Goal: Check status

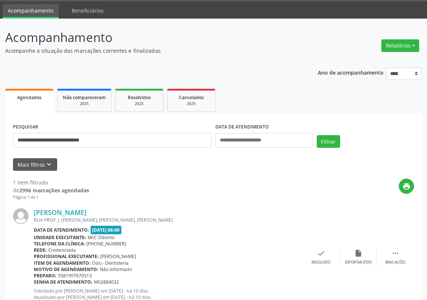
scroll to position [48, 0]
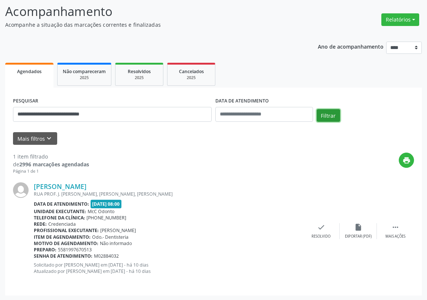
click at [326, 113] on button "Filtrar" at bounding box center [328, 115] width 23 height 13
click at [326, 111] on button "Filtrar" at bounding box center [328, 115] width 23 height 13
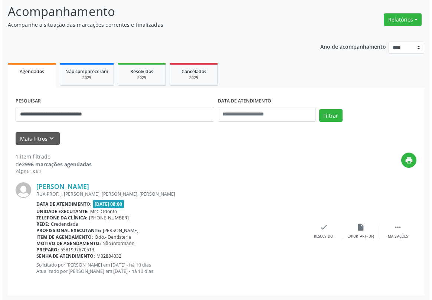
scroll to position [0, 0]
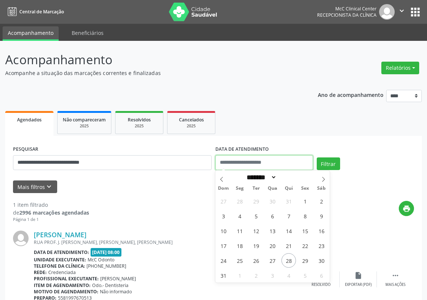
click at [261, 158] on input "text" at bounding box center [264, 162] width 98 height 15
click at [292, 261] on span "28" at bounding box center [288, 260] width 14 height 14
type input "**********"
click at [292, 261] on span "28" at bounding box center [288, 260] width 14 height 14
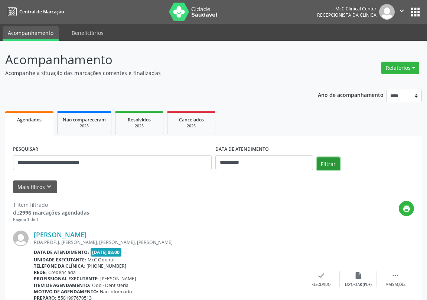
click at [336, 167] on button "Filtrar" at bounding box center [328, 163] width 23 height 13
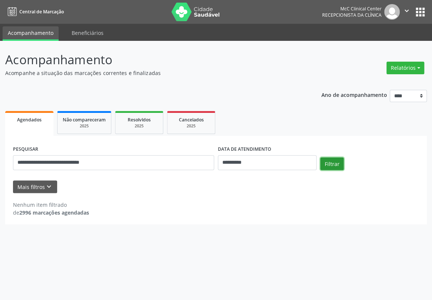
click at [334, 163] on button "Filtrar" at bounding box center [331, 163] width 23 height 13
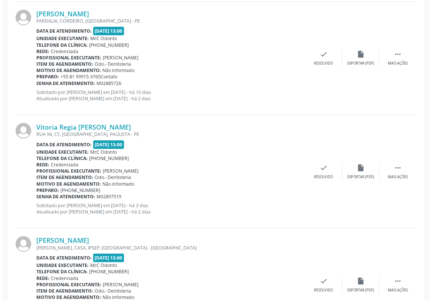
scroll to position [270, 0]
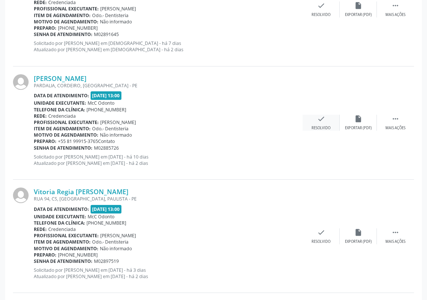
click at [317, 119] on icon "check" at bounding box center [321, 119] width 8 height 8
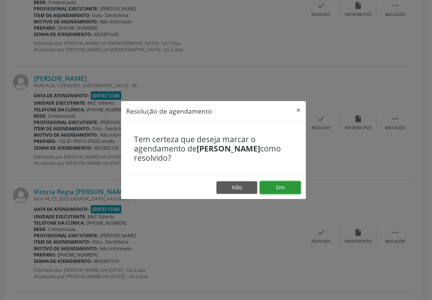
click at [281, 190] on button "Sim" at bounding box center [280, 187] width 41 height 13
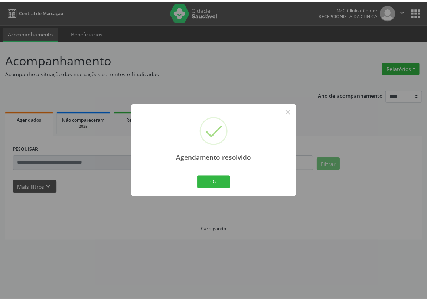
scroll to position [0, 0]
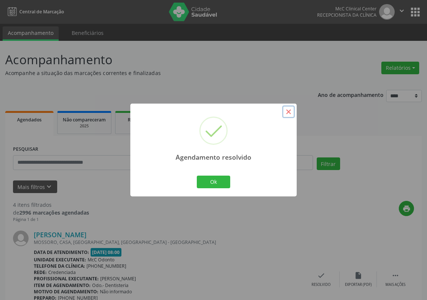
click at [288, 112] on button "×" at bounding box center [288, 111] width 13 height 13
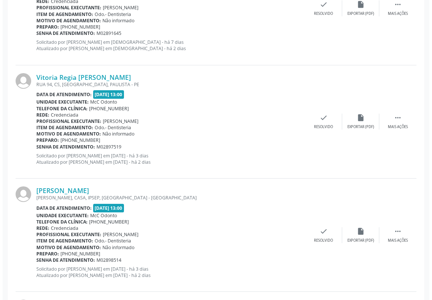
scroll to position [304, 0]
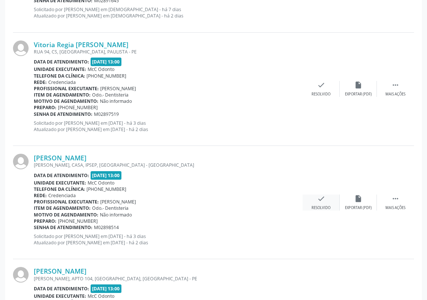
click at [321, 198] on icon "check" at bounding box center [321, 199] width 8 height 8
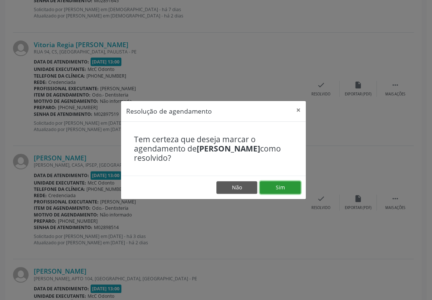
click at [281, 186] on button "Sim" at bounding box center [280, 187] width 41 height 13
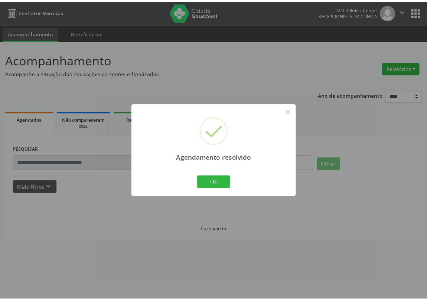
scroll to position [0, 0]
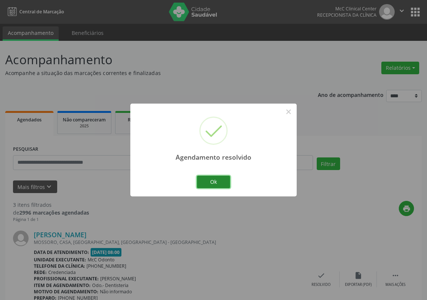
click at [216, 184] on button "Ok" at bounding box center [213, 182] width 33 height 13
